Goal: Task Accomplishment & Management: Manage account settings

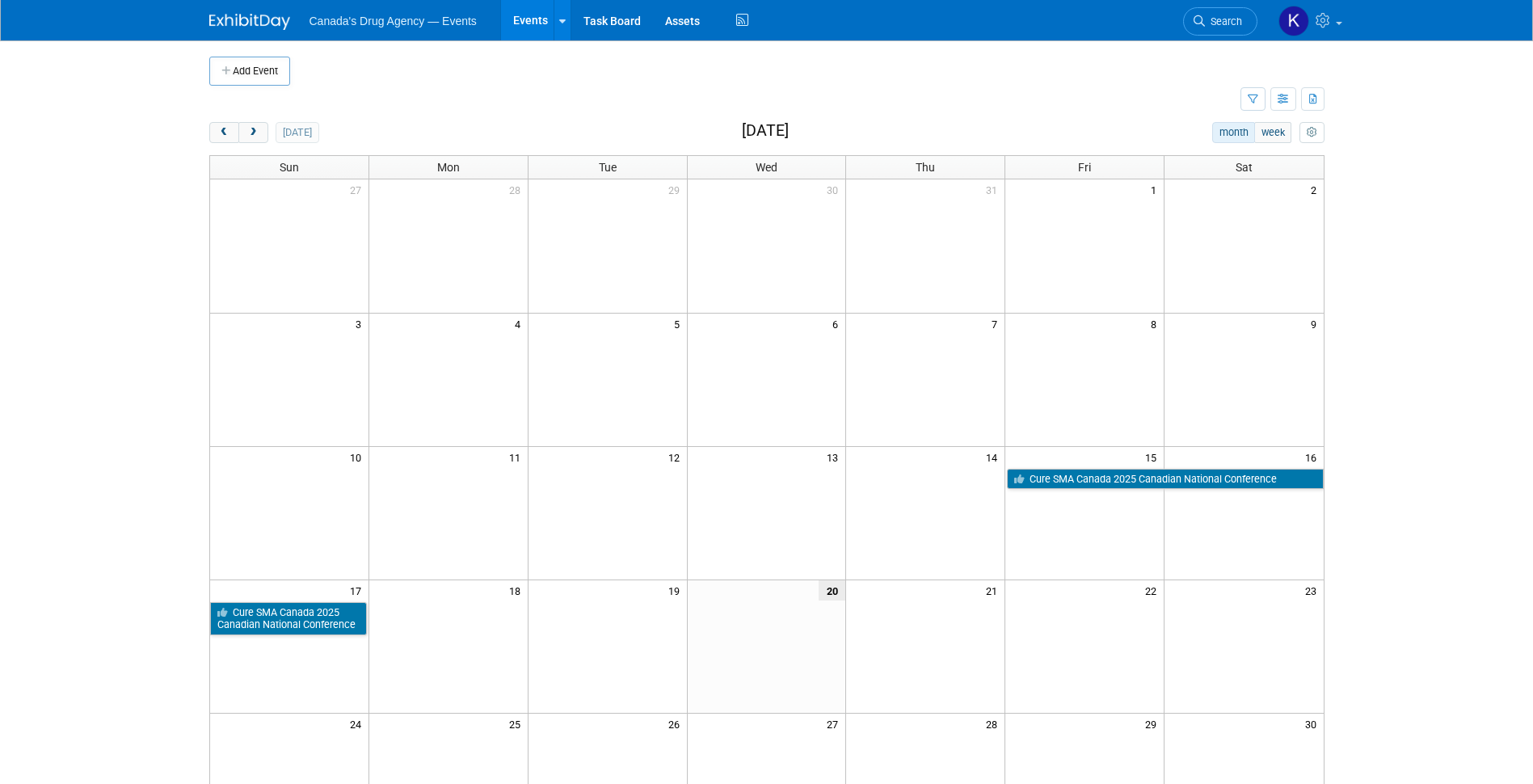
click at [535, 80] on td at bounding box center [780, 72] width 980 height 29
click at [258, 125] on button "next" at bounding box center [253, 131] width 29 height 21
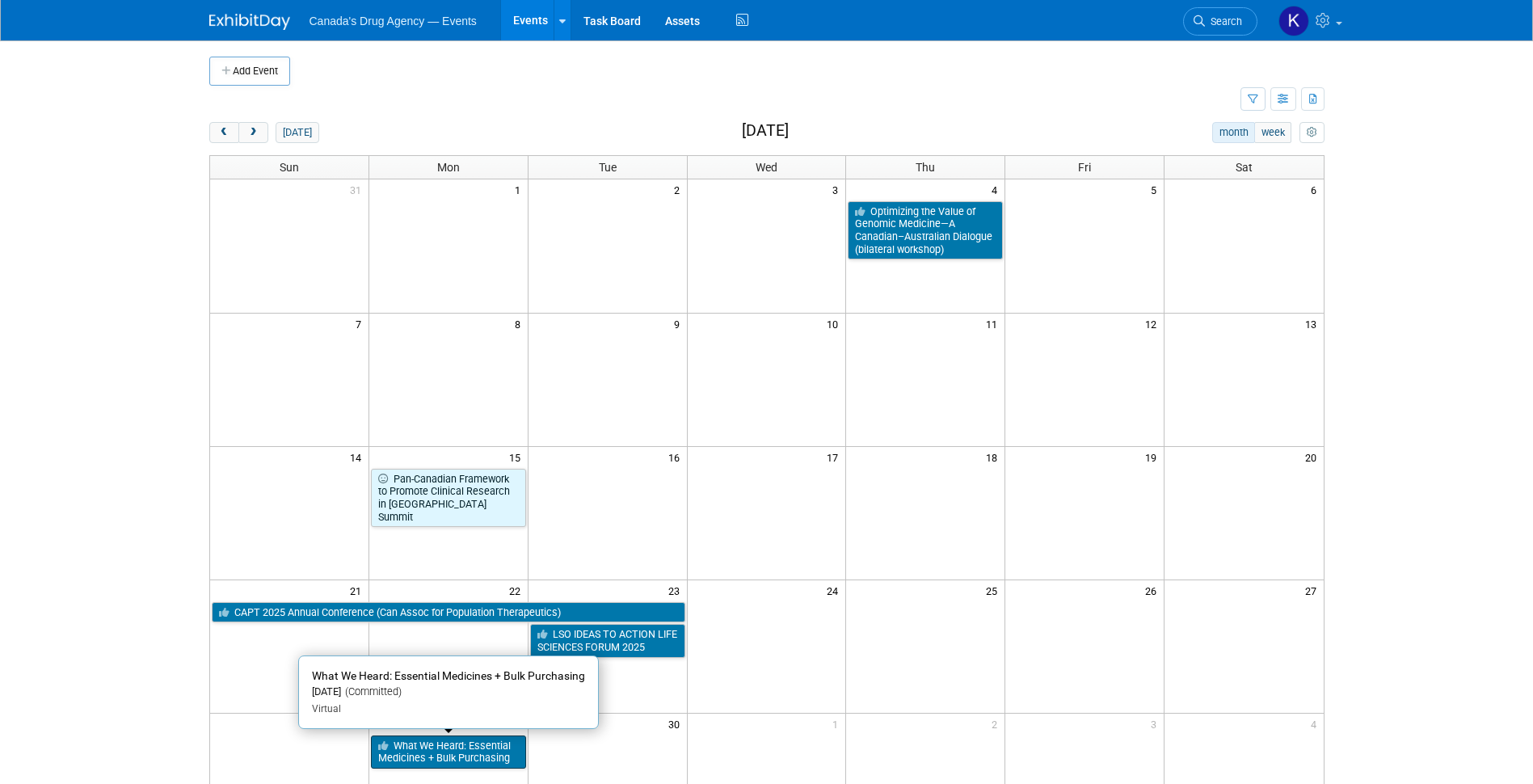
click at [432, 749] on link "What We Heard: Essential Medicines + Bulk Purchasing" at bounding box center [449, 752] width 155 height 33
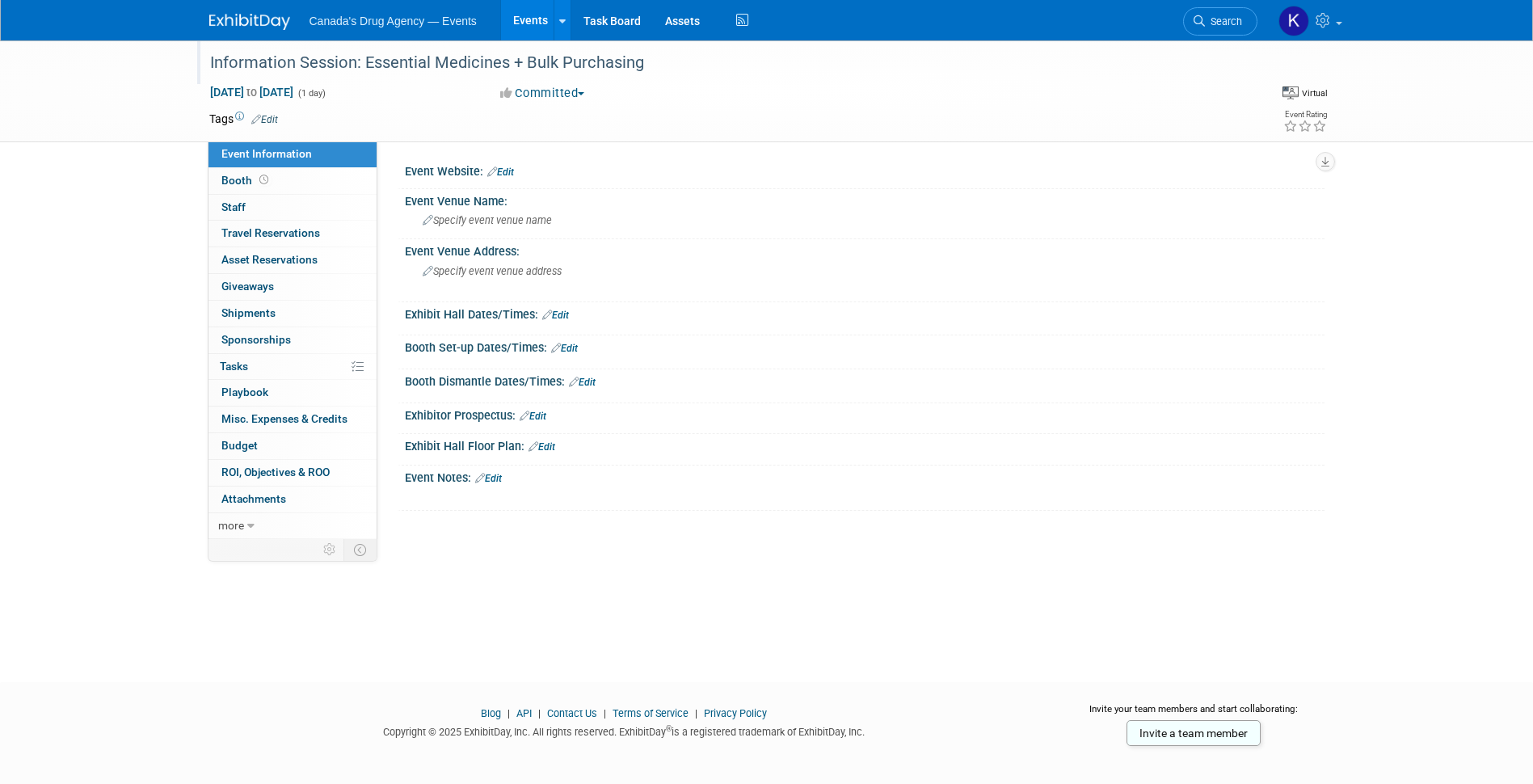
click at [576, 71] on div "Information Session: Essential Medicines + Bulk Purchasing" at bounding box center [718, 63] width 1029 height 29
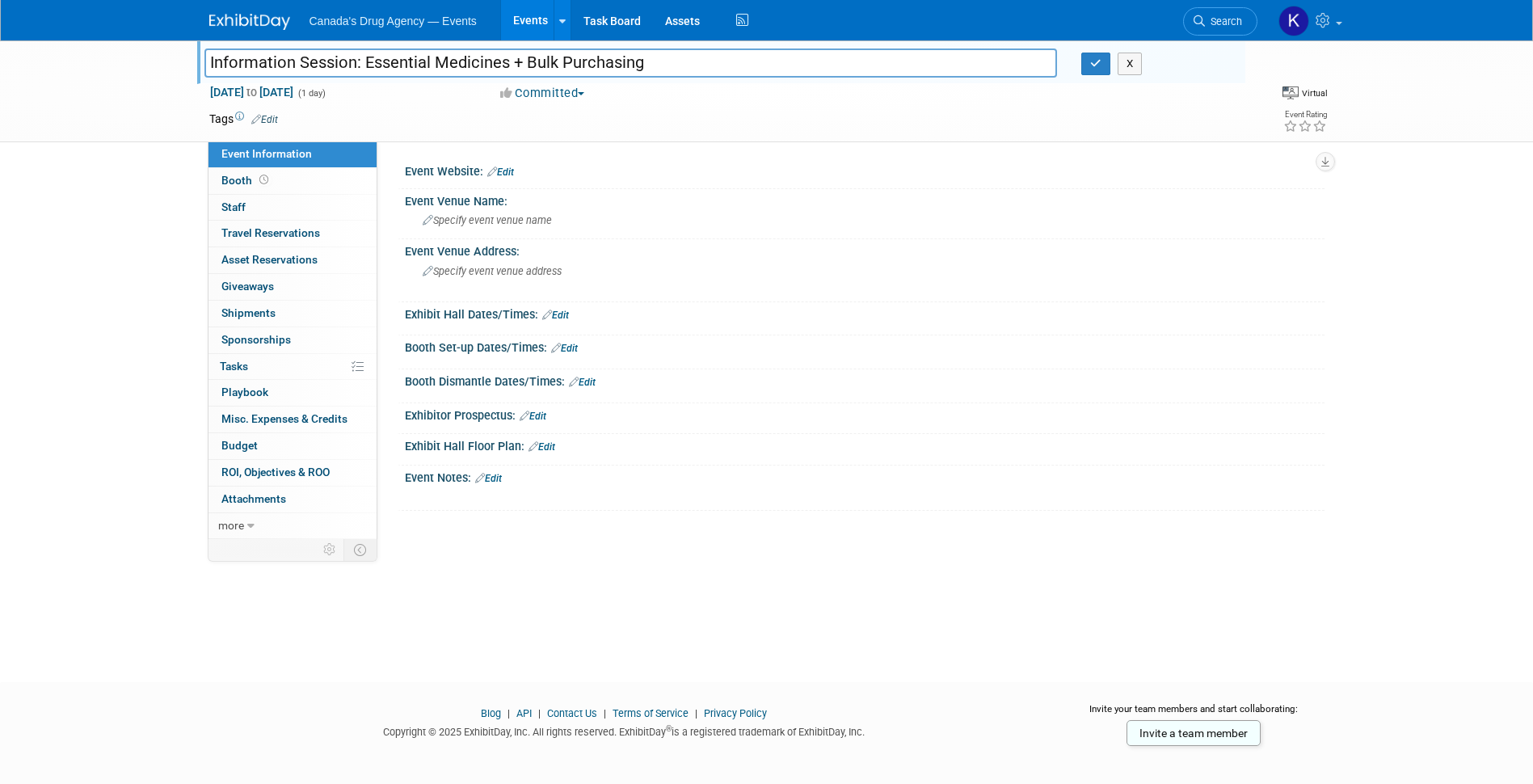
drag, startPoint x: 856, startPoint y: 63, endPoint x: 193, endPoint y: 82, distance: 663.3
click at [193, 82] on div "Information Session: Essential Medicines + Bulk Purchasing Information Session:…" at bounding box center [766, 91] width 1533 height 102
type input "What we Heard: Consultations on Bulk Purchasing and Essential Prescription Drug…"
click at [146, 227] on div "Information Session: Essential Medicines + Bulk Purchasing What we Heard: Consu…" at bounding box center [766, 346] width 1533 height 612
click at [1099, 63] on icon "button" at bounding box center [1096, 63] width 12 height 11
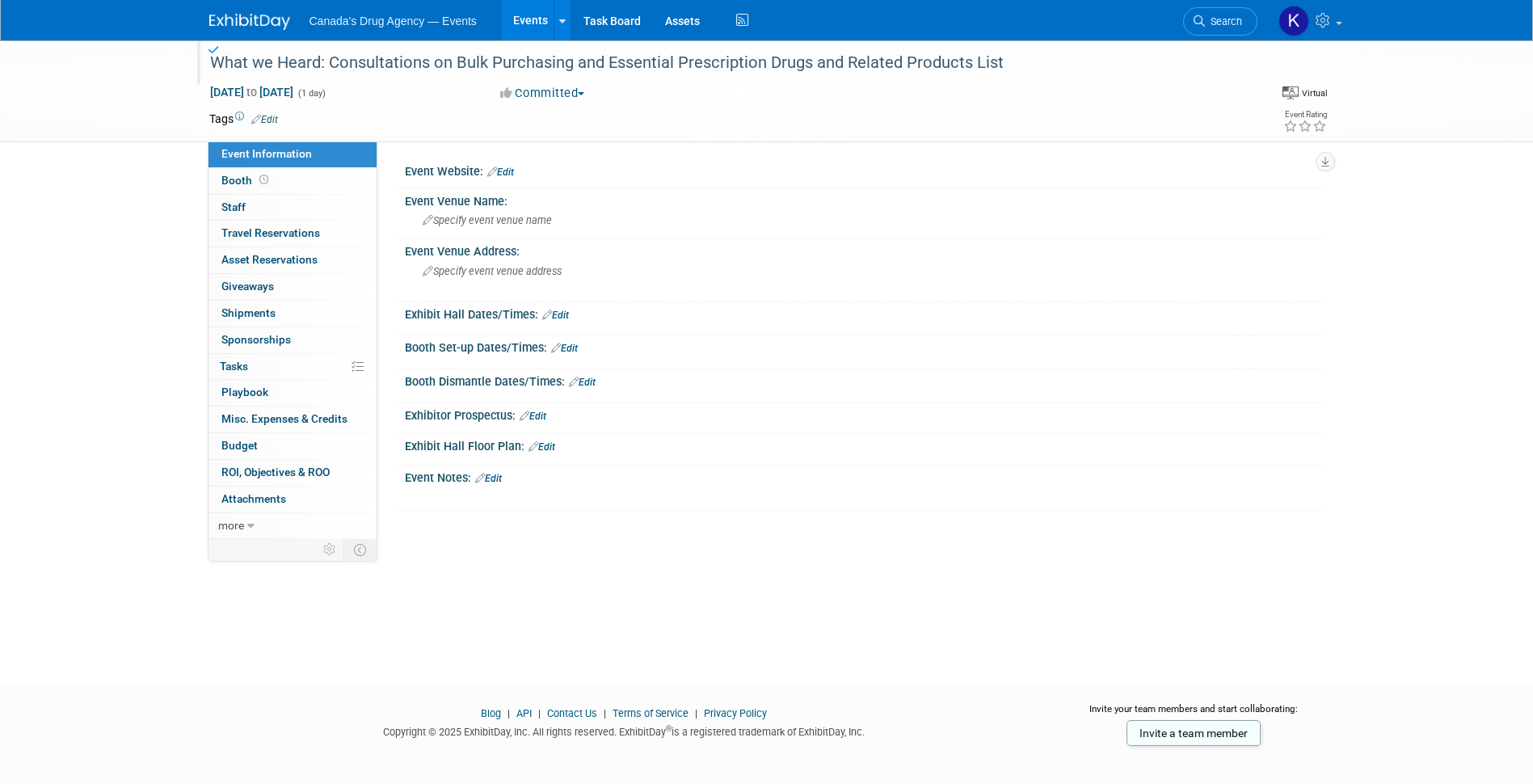
click at [250, 29] on img at bounding box center [249, 22] width 80 height 16
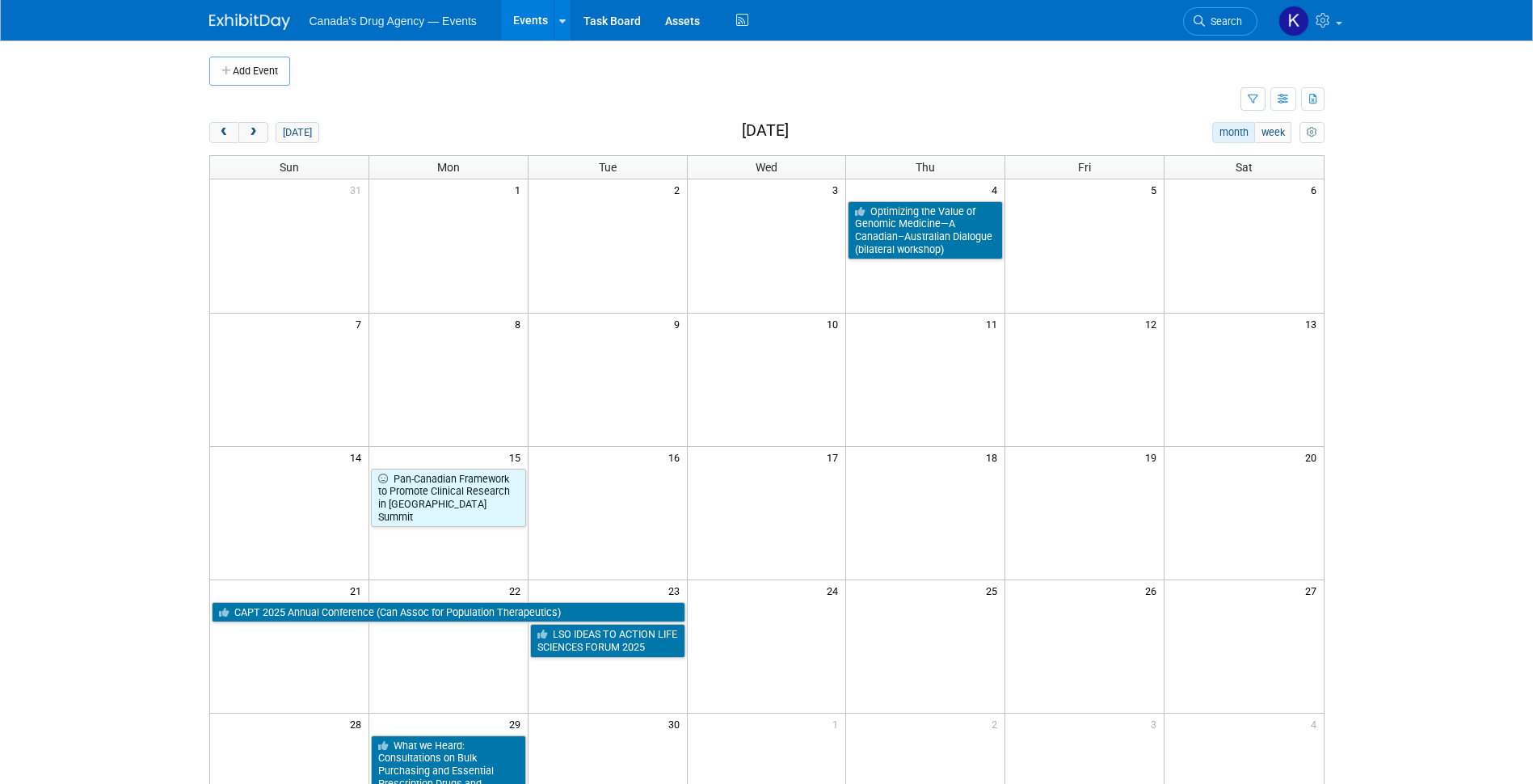
click at [583, 53] on div "Add Event" at bounding box center [766, 63] width 1115 height 45
